Goal: Task Accomplishment & Management: Complete application form

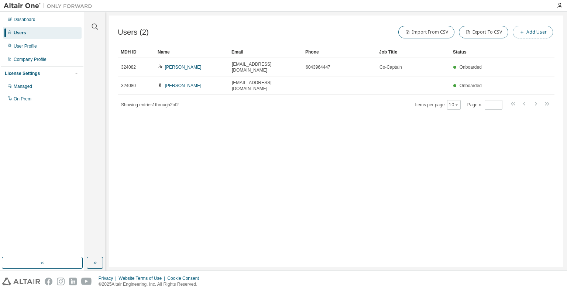
click at [539, 31] on button "Add User" at bounding box center [533, 32] width 40 height 13
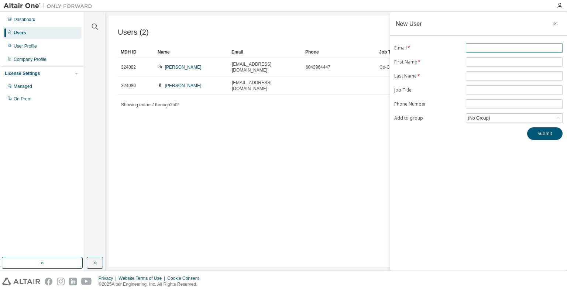
click at [534, 46] on input "text" at bounding box center [514, 48] width 93 height 6
type input "**********"
